Goal: Check status: Check status

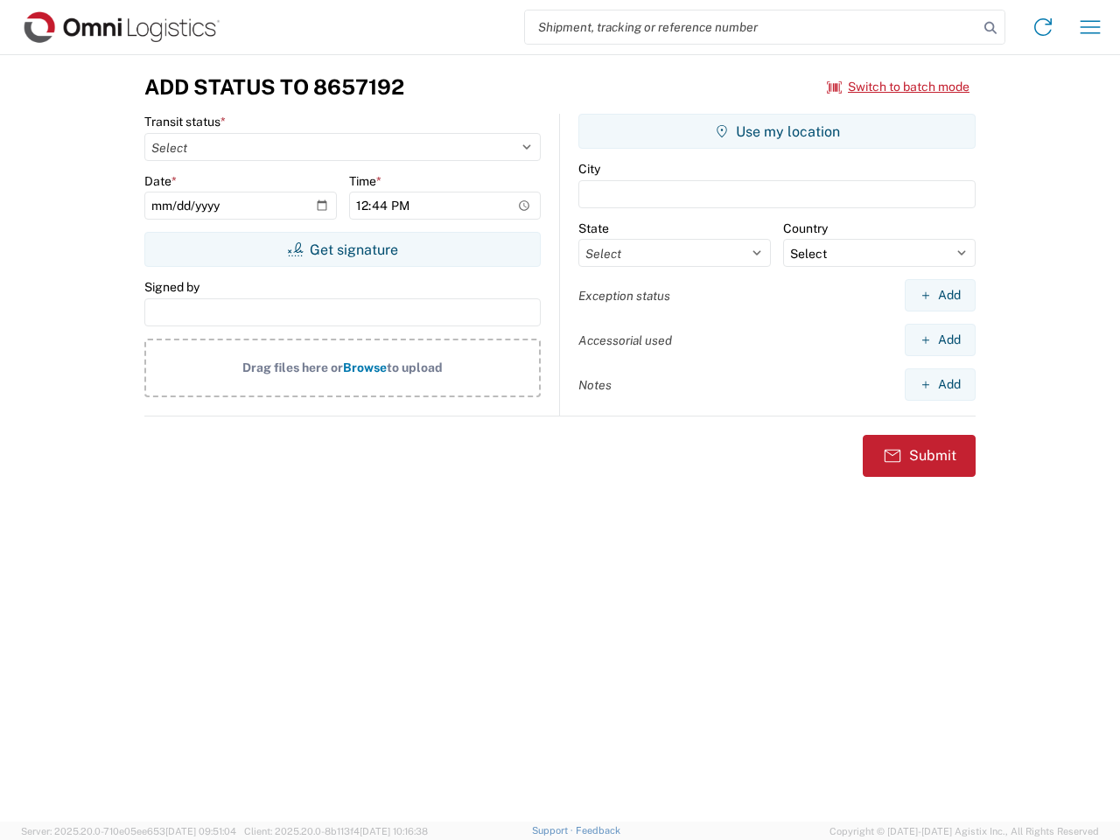
click at [752, 27] on input "search" at bounding box center [751, 26] width 453 height 33
click at [990, 28] on icon at bounding box center [990, 28] width 24 height 24
click at [1043, 27] on icon at bounding box center [1043, 27] width 28 height 28
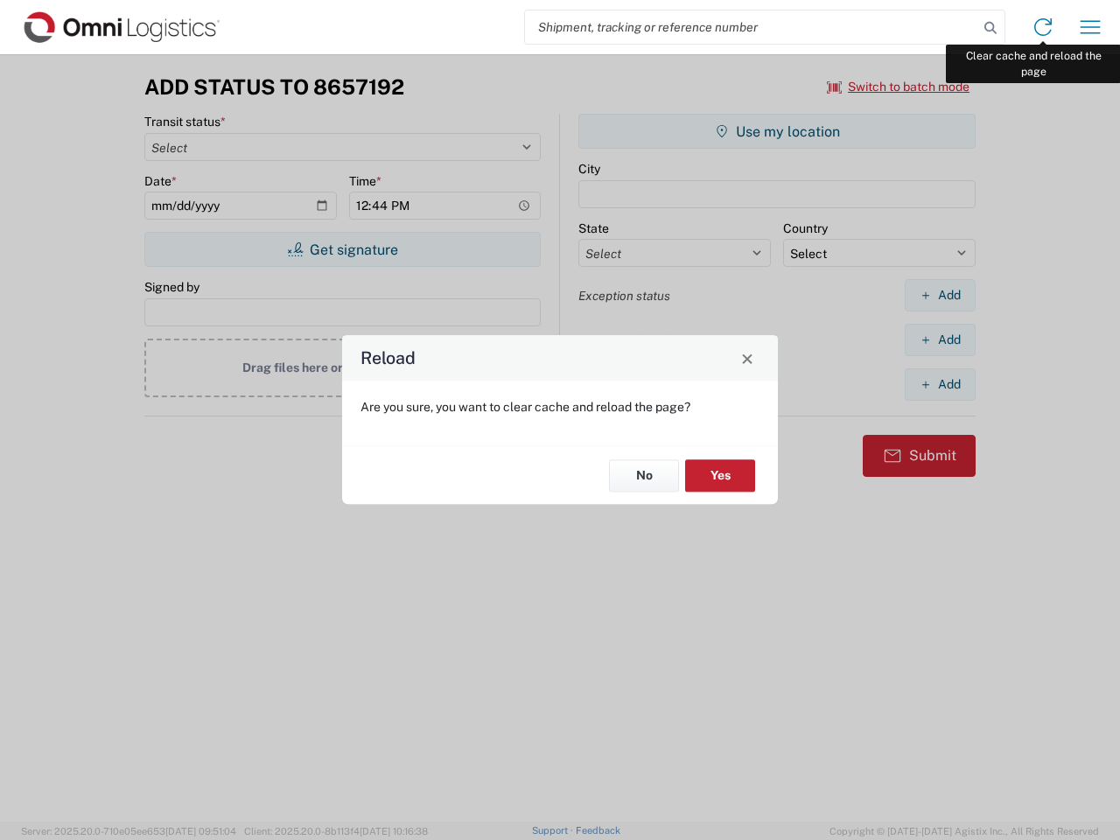
click at [1090, 27] on div "Reload Are you sure, you want to clear cache and reload the page? No Yes" at bounding box center [560, 420] width 1120 height 840
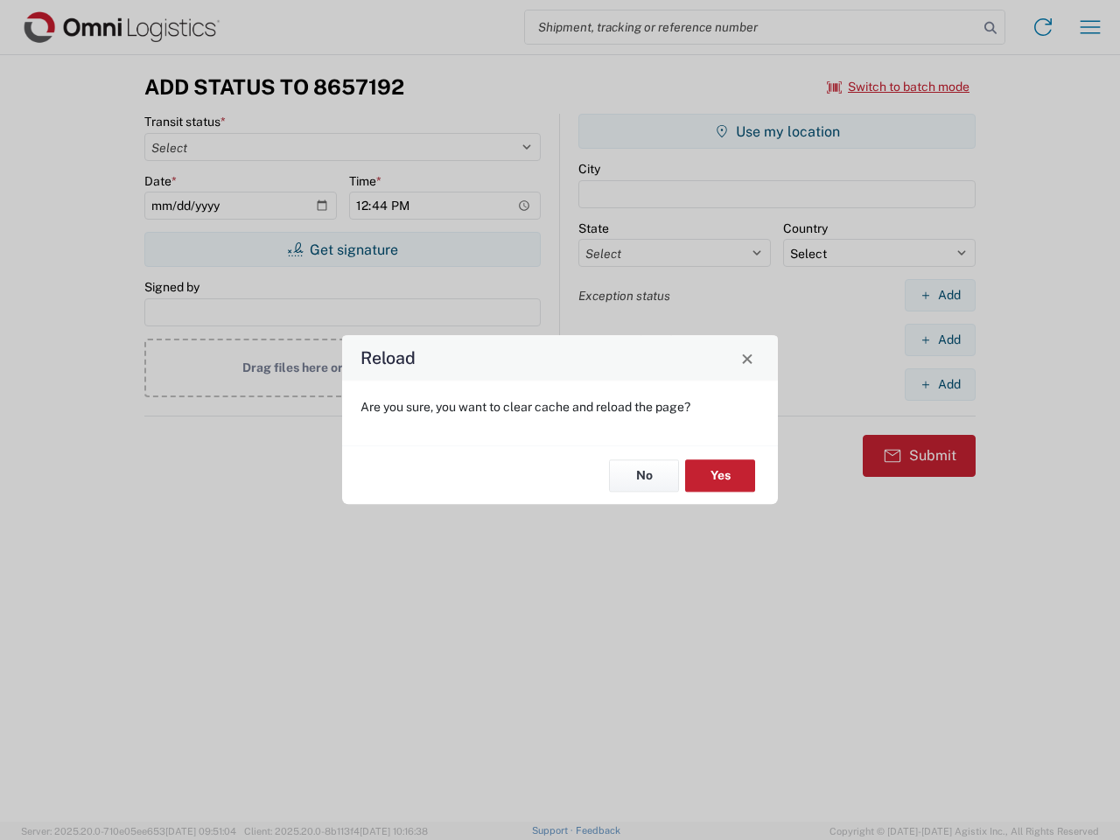
click at [899, 87] on div "Reload Are you sure, you want to clear cache and reload the page? No Yes" at bounding box center [560, 420] width 1120 height 840
click at [342, 249] on div "Reload Are you sure, you want to clear cache and reload the page? No Yes" at bounding box center [560, 420] width 1120 height 840
click at [777, 131] on div "Reload Are you sure, you want to clear cache and reload the page? No Yes" at bounding box center [560, 420] width 1120 height 840
click at [940, 295] on div "Reload Are you sure, you want to clear cache and reload the page? No Yes" at bounding box center [560, 420] width 1120 height 840
click at [940, 339] on div "Reload Are you sure, you want to clear cache and reload the page? No Yes" at bounding box center [560, 420] width 1120 height 840
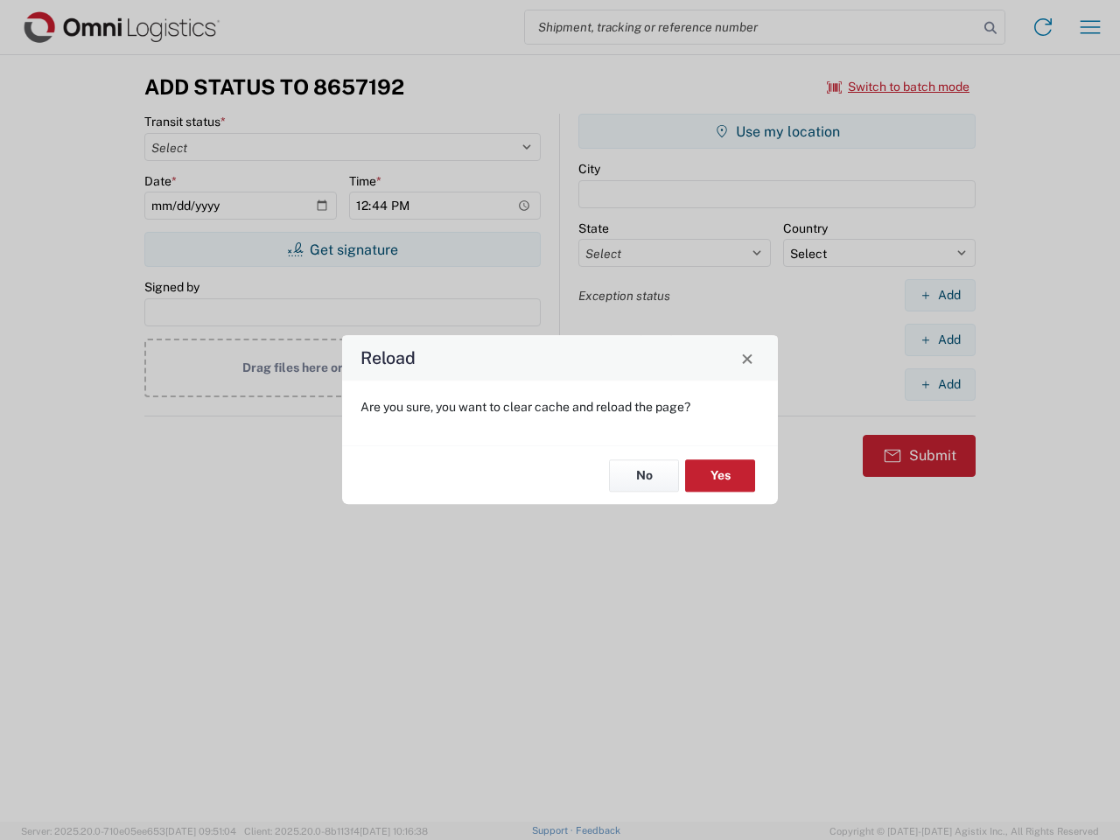
click at [940, 384] on div "Reload Are you sure, you want to clear cache and reload the page? No Yes" at bounding box center [560, 420] width 1120 height 840
